Goal: Find specific page/section: Find specific page/section

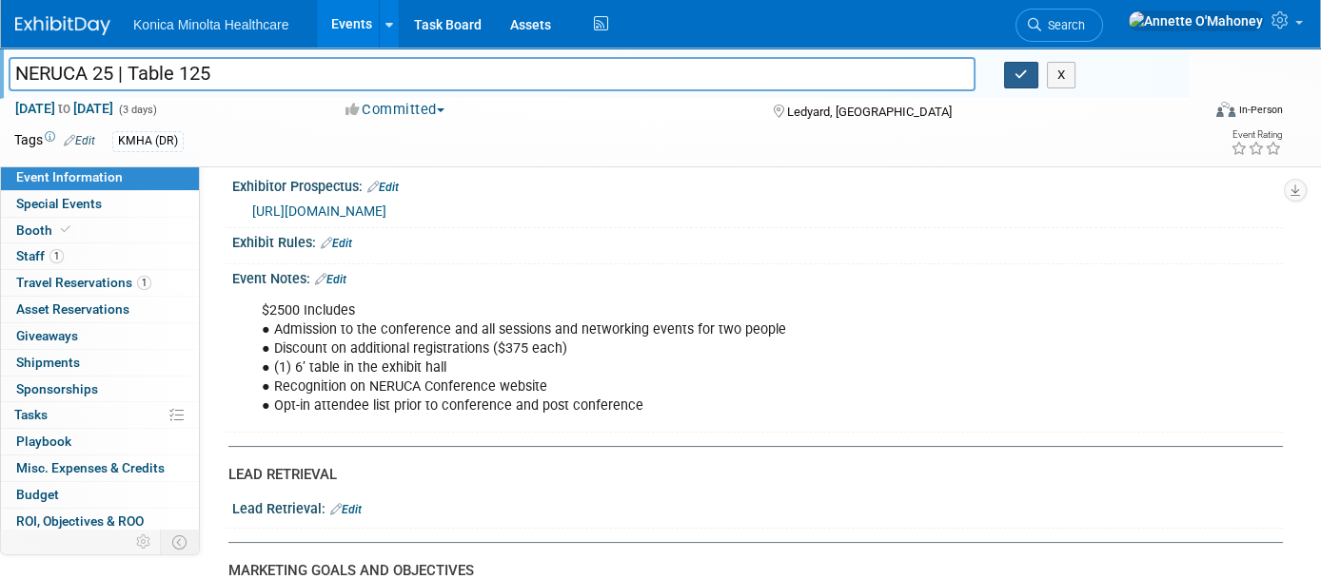
click at [1030, 82] on button "button" at bounding box center [1021, 75] width 34 height 27
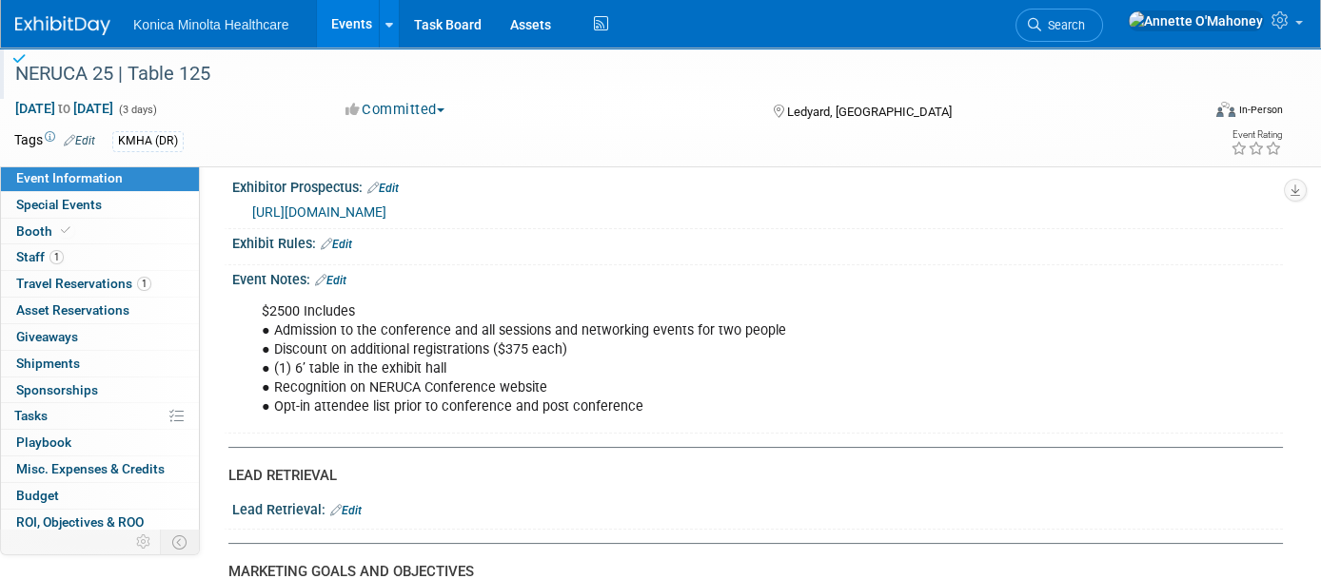
click at [360, 17] on link "Events" at bounding box center [351, 24] width 69 height 48
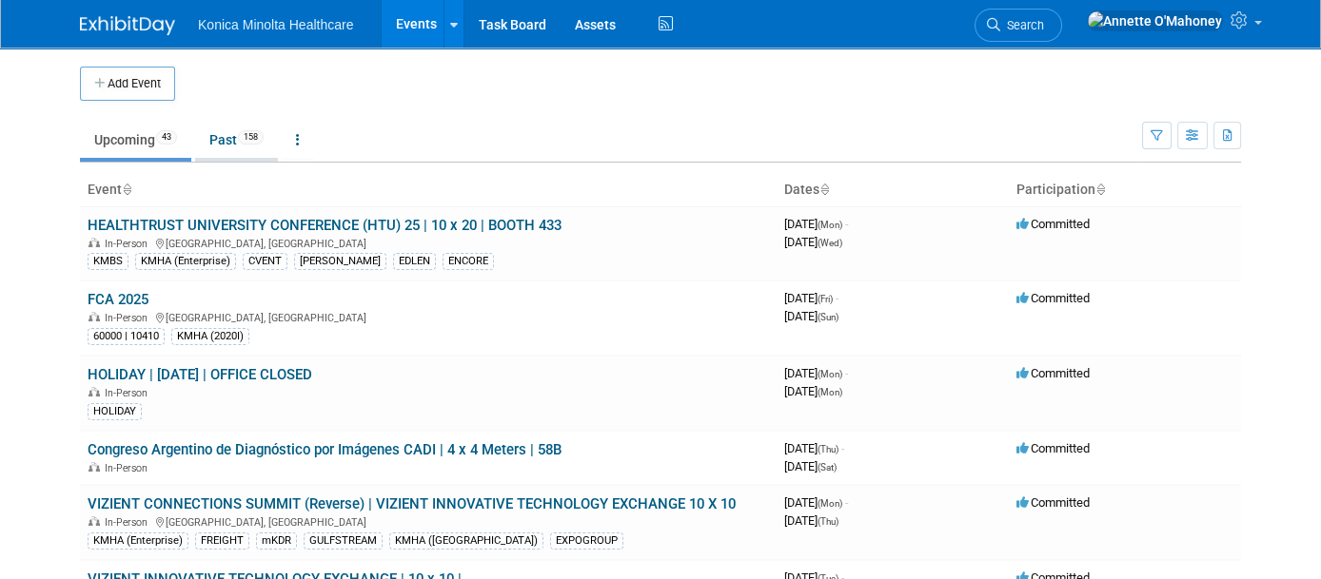
click at [225, 143] on link "Past 158" at bounding box center [236, 140] width 83 height 36
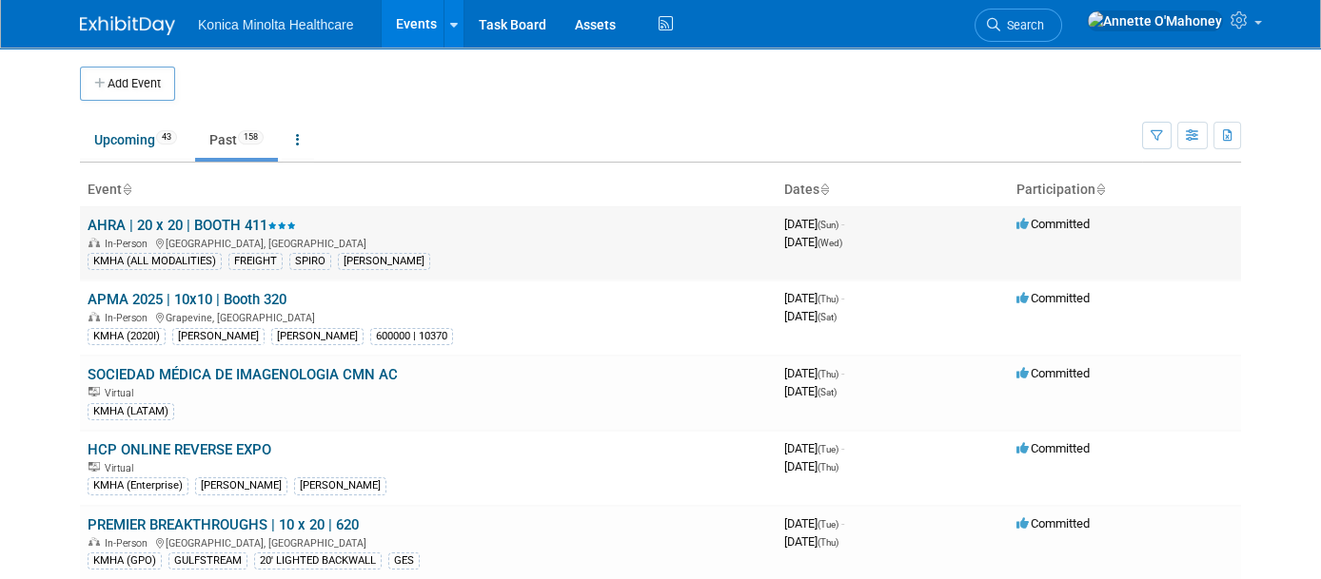
click at [168, 232] on td "AHRA | 20 x 20 | BOOTH 411 In-Person [GEOGRAPHIC_DATA], [GEOGRAPHIC_DATA] KMHA …" at bounding box center [428, 243] width 697 height 74
click at [147, 217] on link "AHRA | 20 x 20 | BOOTH 411" at bounding box center [192, 225] width 208 height 17
